Goal: Task Accomplishment & Management: Complete application form

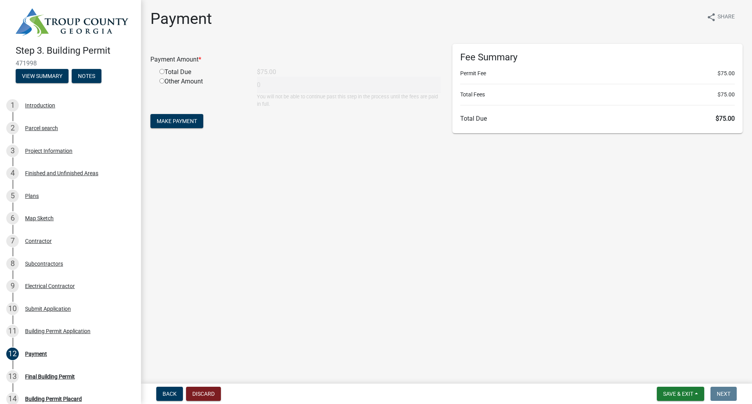
click at [161, 71] on input "radio" at bounding box center [161, 71] width 5 height 5
radio input "true"
type input "75"
click at [191, 121] on span "Make Payment" at bounding box center [177, 121] width 40 height 6
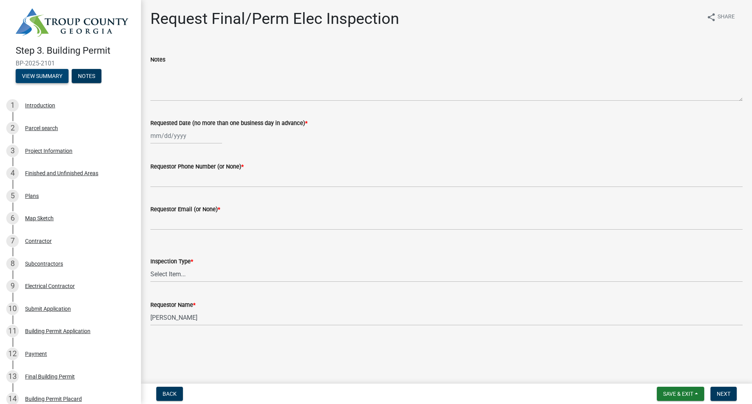
click at [38, 74] on button "View Summary" at bounding box center [42, 76] width 53 height 14
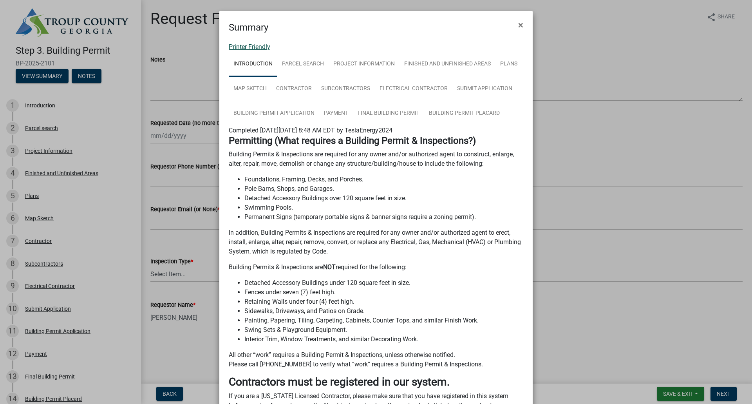
click at [250, 48] on link "Printer Friendly" at bounding box center [250, 46] width 42 height 7
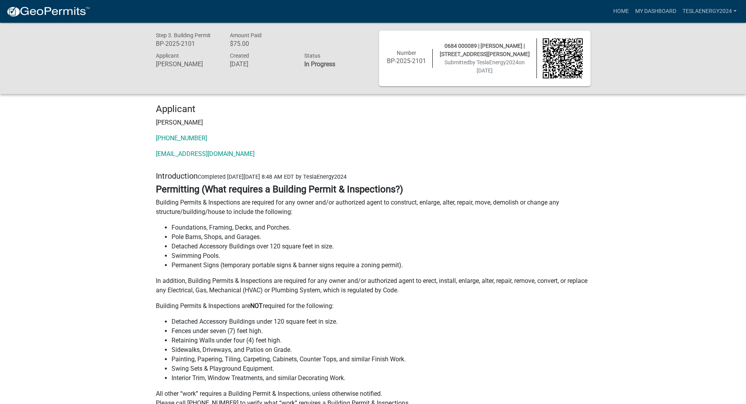
click at [67, 7] on img at bounding box center [48, 12] width 84 height 12
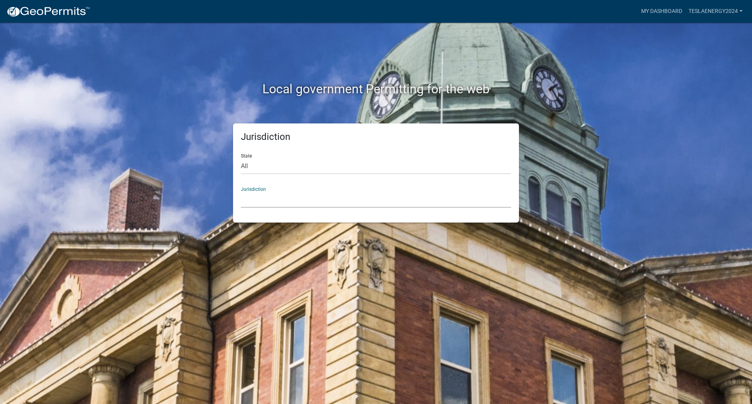
click at [262, 199] on select "[GEOGRAPHIC_DATA], [US_STATE] [GEOGRAPHIC_DATA], [US_STATE][PERSON_NAME][GEOGRA…" at bounding box center [376, 200] width 270 height 16
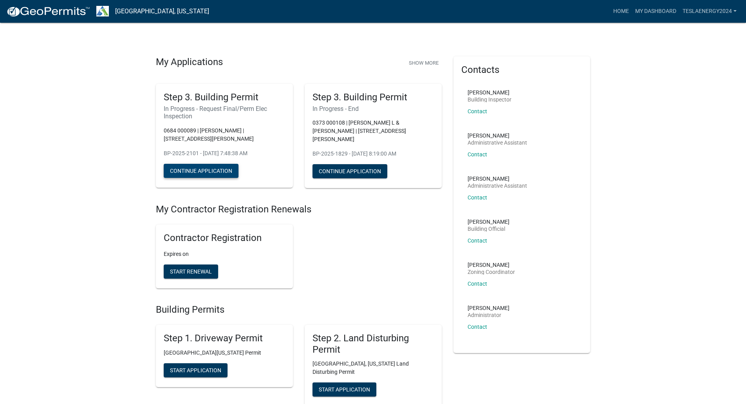
click at [210, 168] on button "Continue Application" at bounding box center [201, 171] width 75 height 14
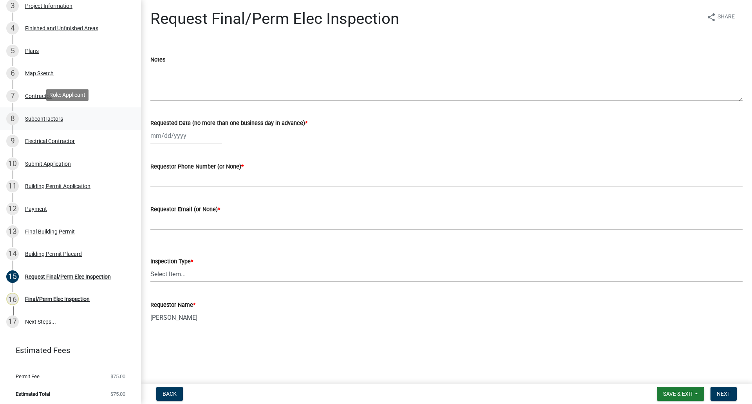
scroll to position [145, 0]
click at [49, 228] on div "Final Building Permit" at bounding box center [50, 230] width 50 height 5
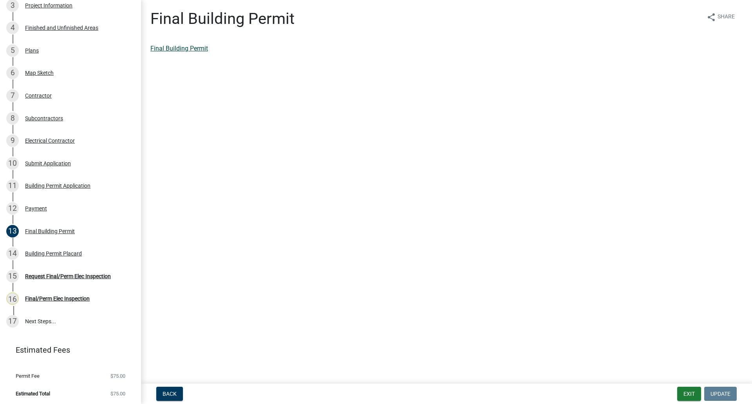
click at [167, 49] on link "Final Building Permit" at bounding box center [179, 48] width 58 height 7
